Goal: Transaction & Acquisition: Purchase product/service

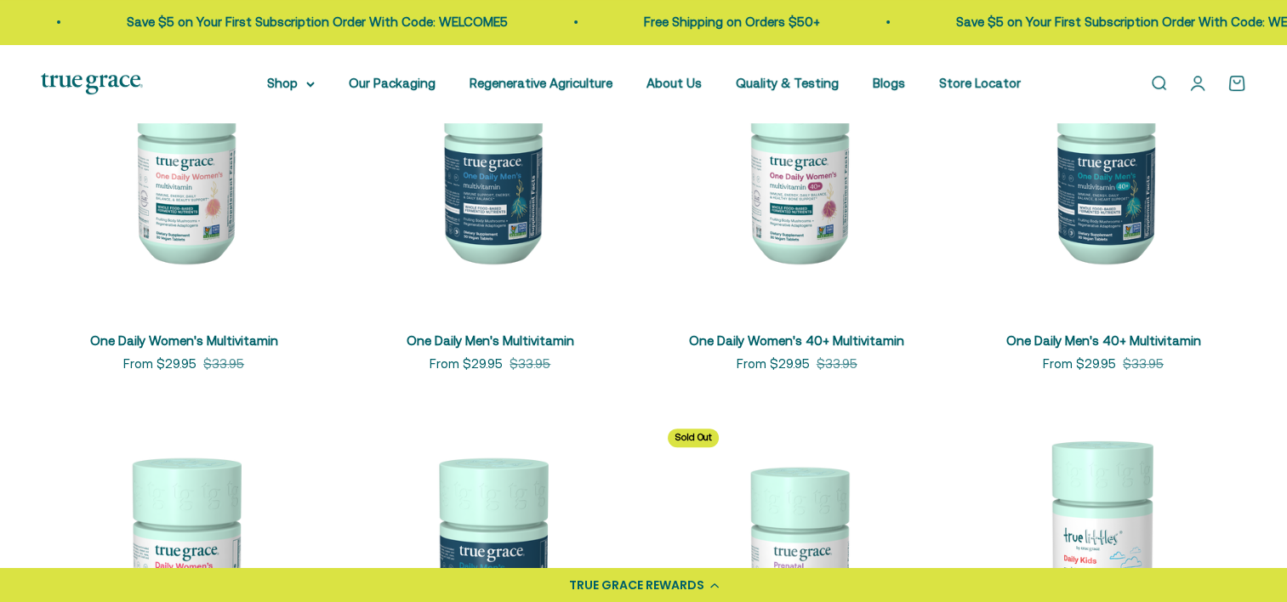
scroll to position [449, 0]
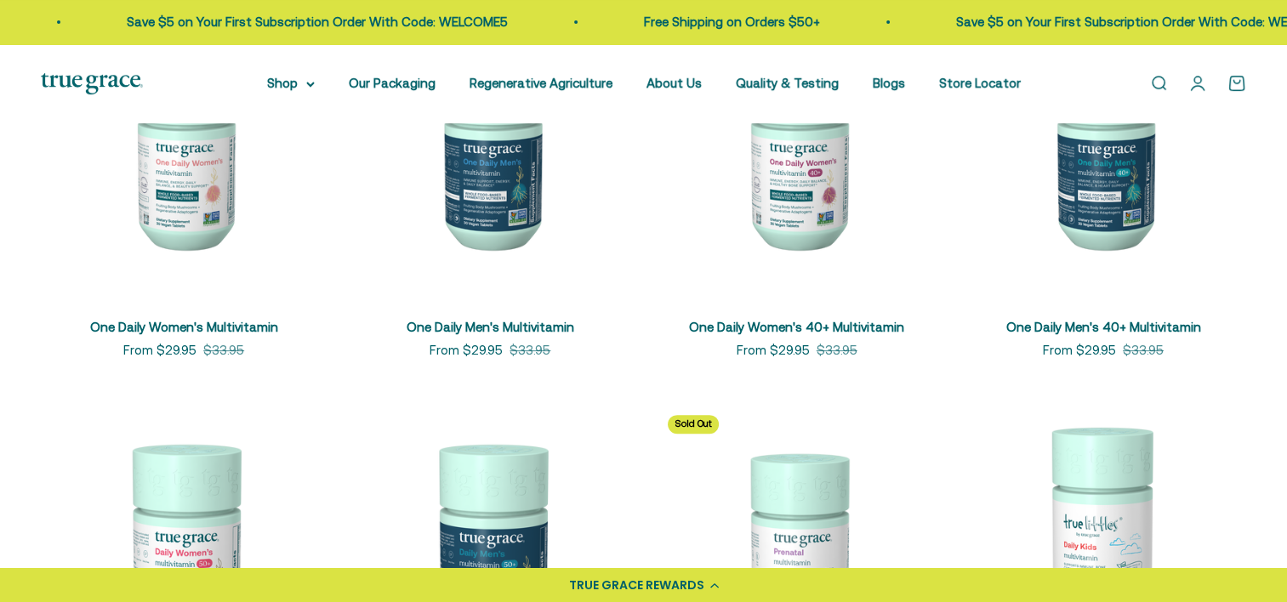
click at [163, 247] on img at bounding box center [184, 154] width 286 height 286
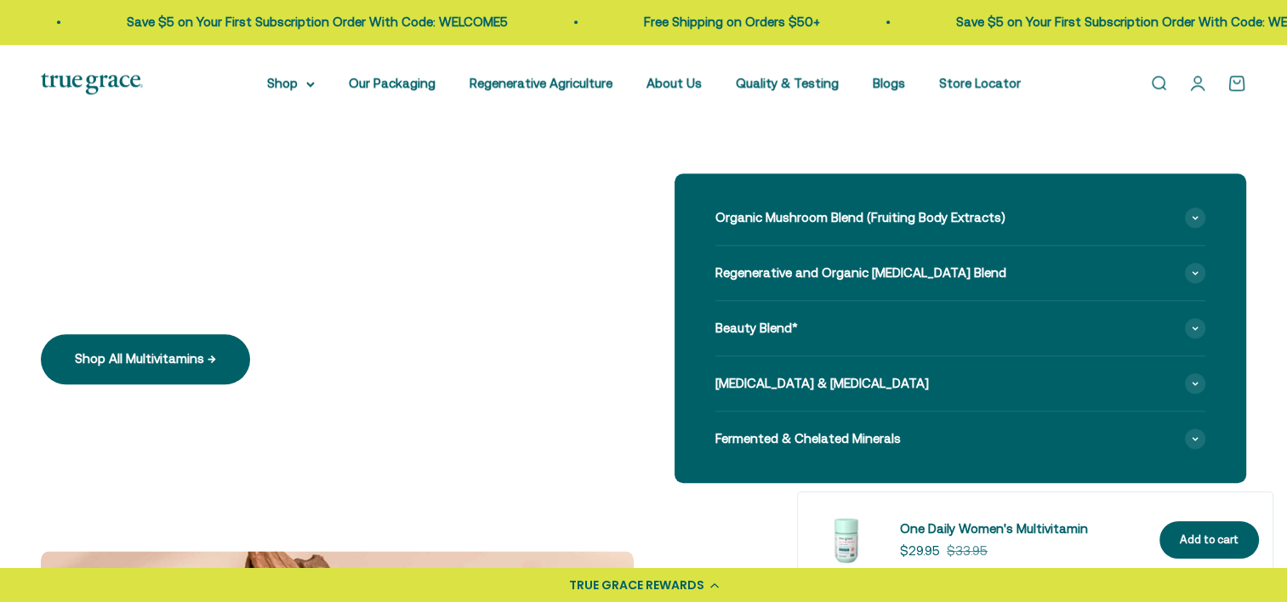
scroll to position [1435, 0]
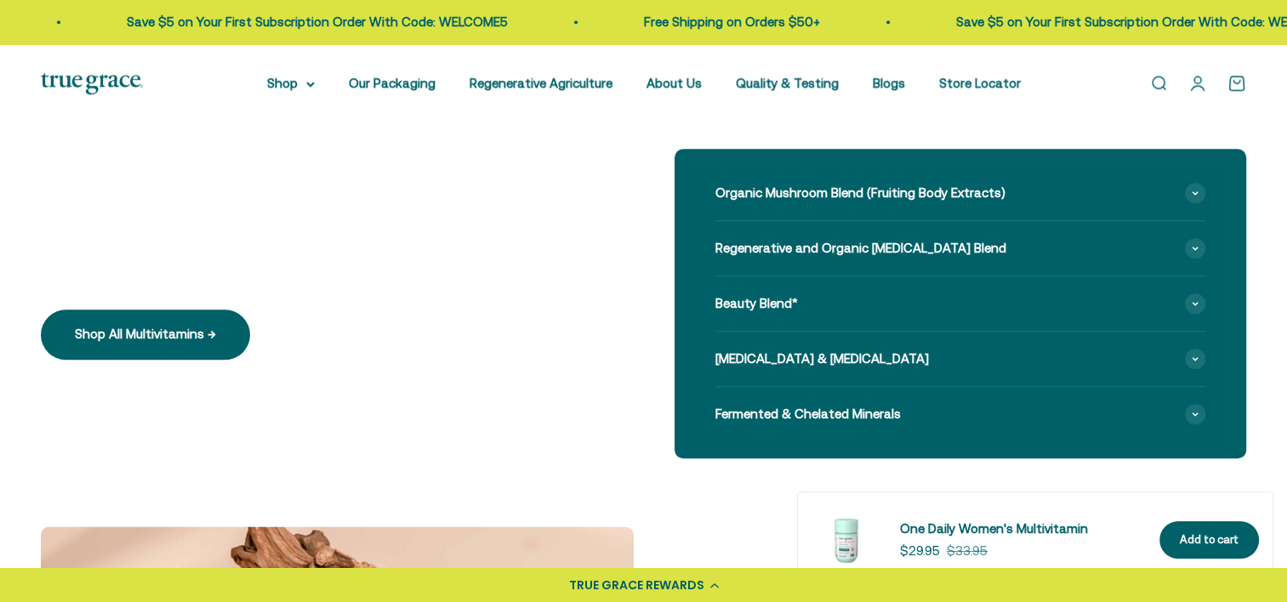
select select "3"
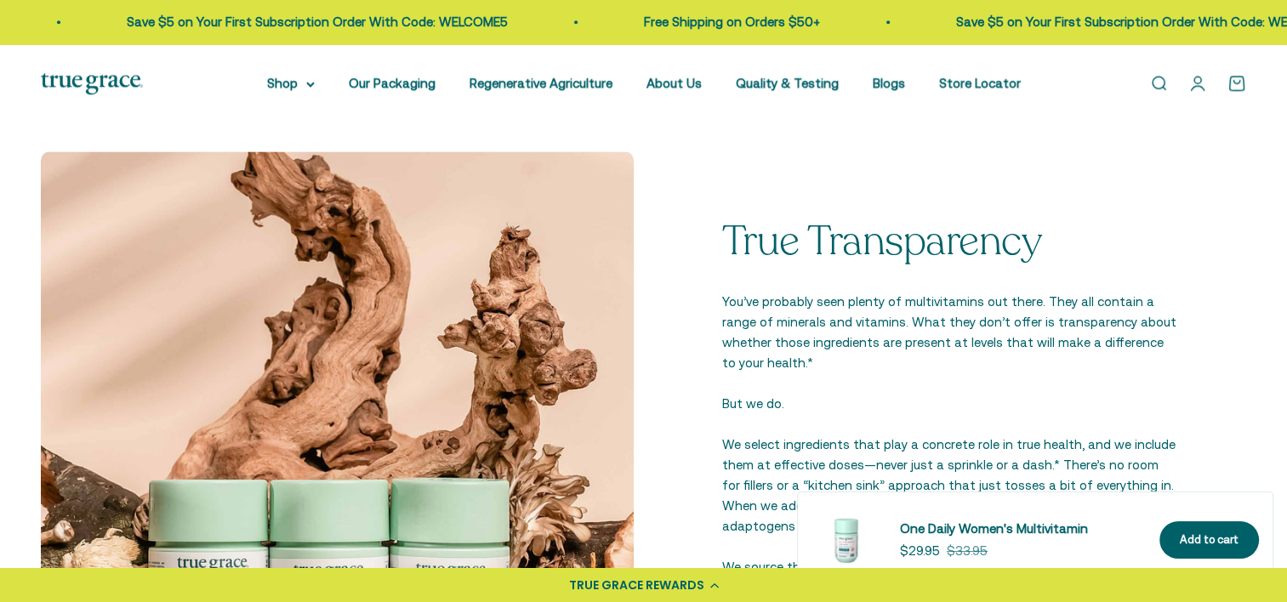
scroll to position [1814, 0]
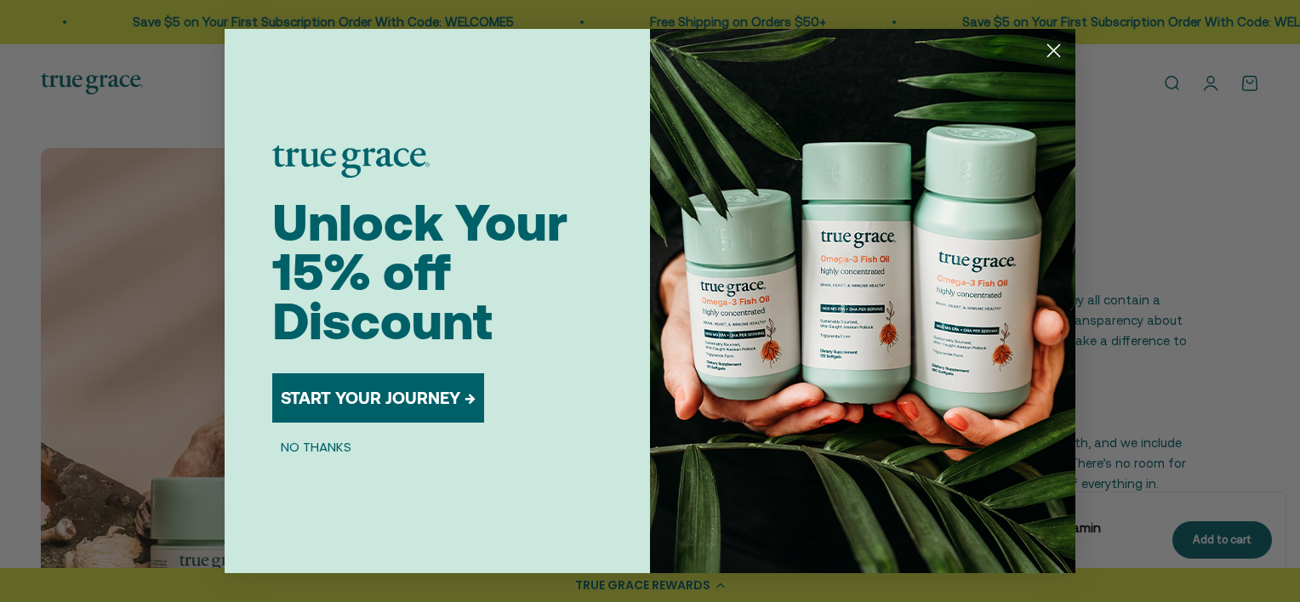
click at [1130, 290] on div "Close dialog Unlock Your 15% off Discount START YOUR JOURNEY → NO THANKS Submit" at bounding box center [650, 301] width 1300 height 602
click at [1051, 60] on circle "Close dialog" at bounding box center [1054, 51] width 28 height 28
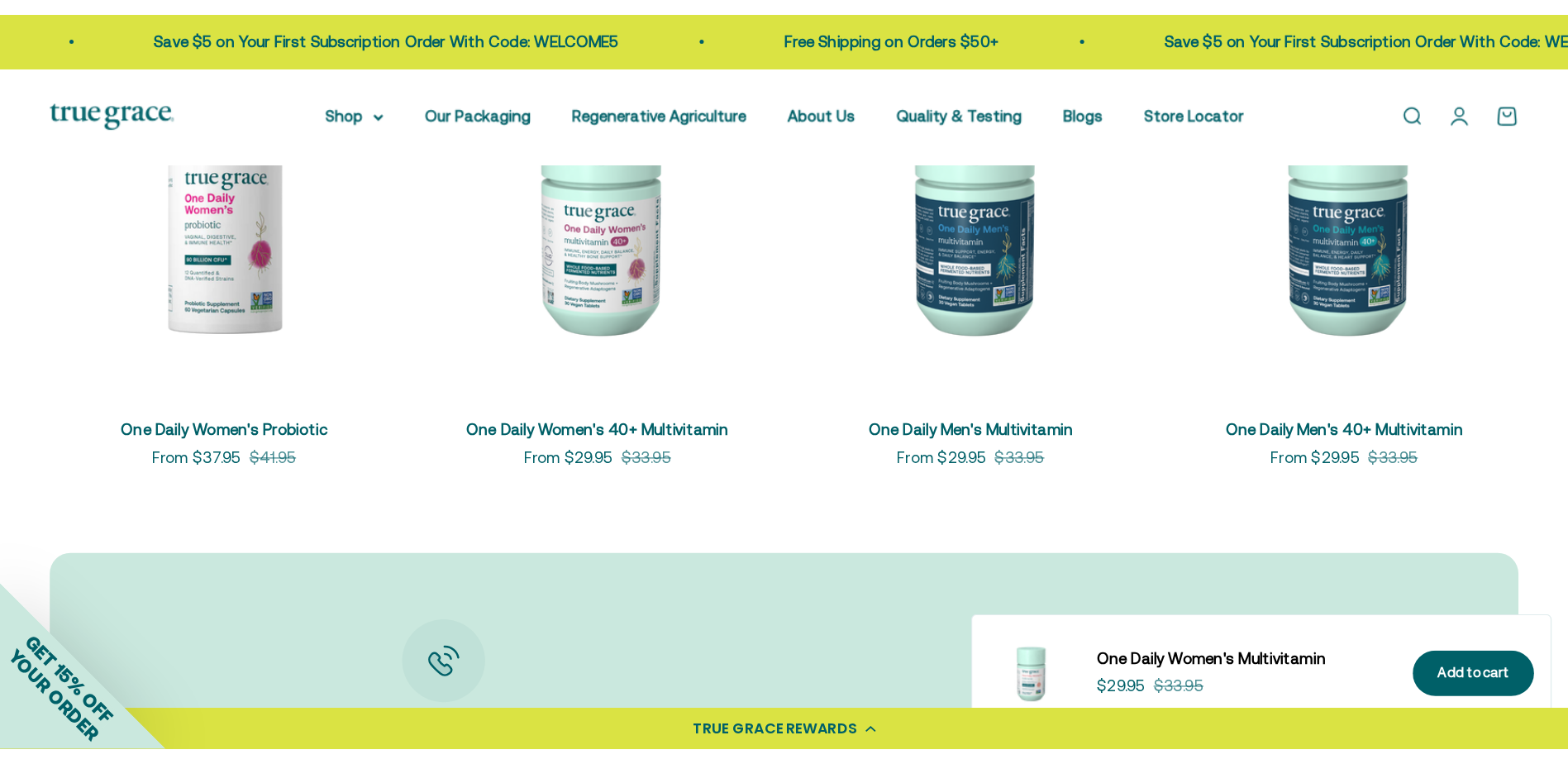
scroll to position [4555, 0]
